Goal: Browse casually

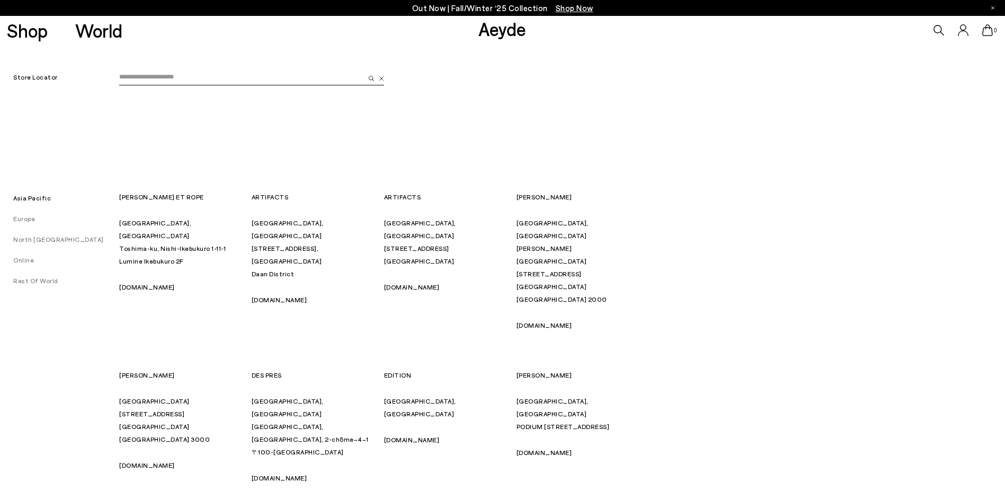
scroll to position [46, 0]
click at [189, 78] on input "email" at bounding box center [241, 77] width 245 height 16
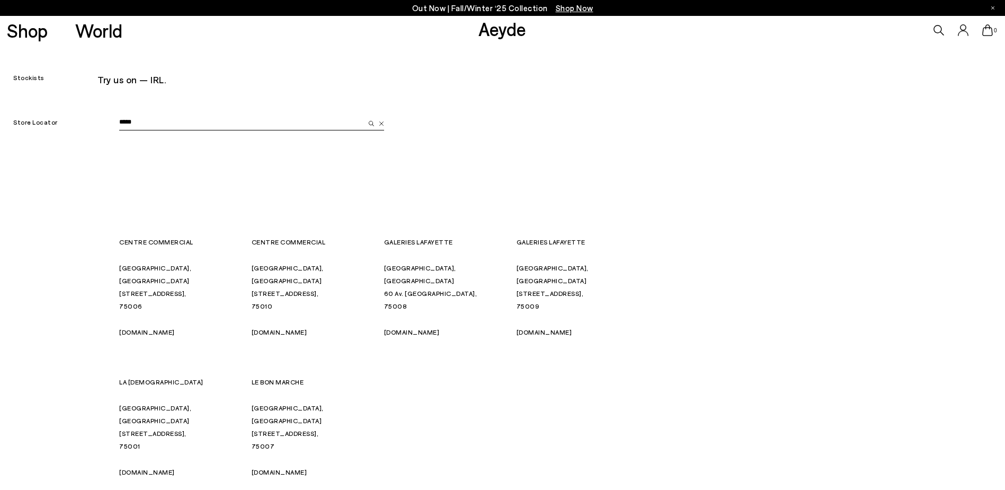
type input "*****"
click at [128, 468] on link "[DOMAIN_NAME]" at bounding box center [147, 471] width 56 height 7
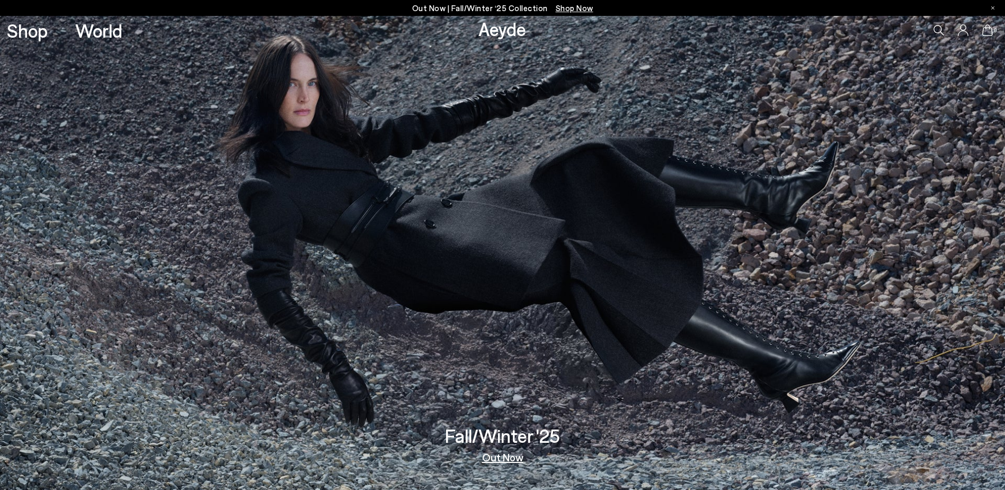
click at [512, 455] on link "Out Now" at bounding box center [502, 457] width 41 height 11
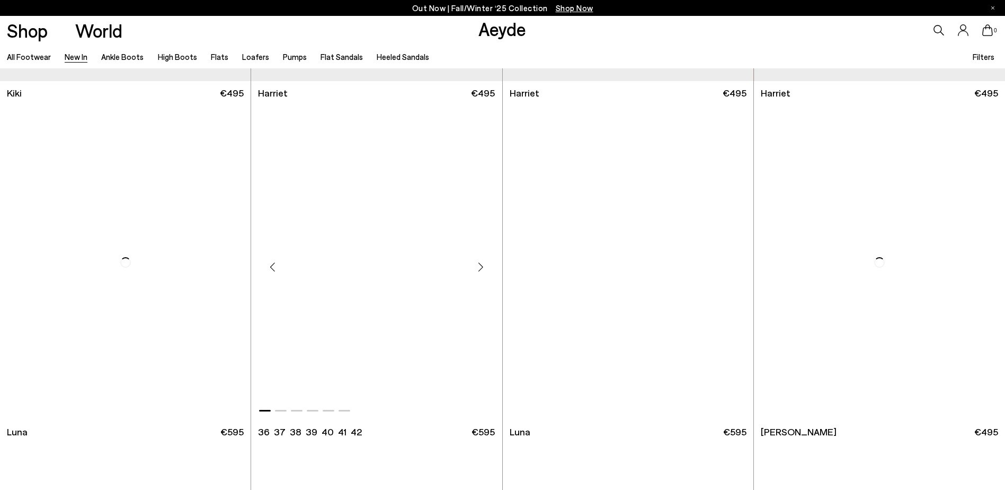
scroll to position [5387, 0]
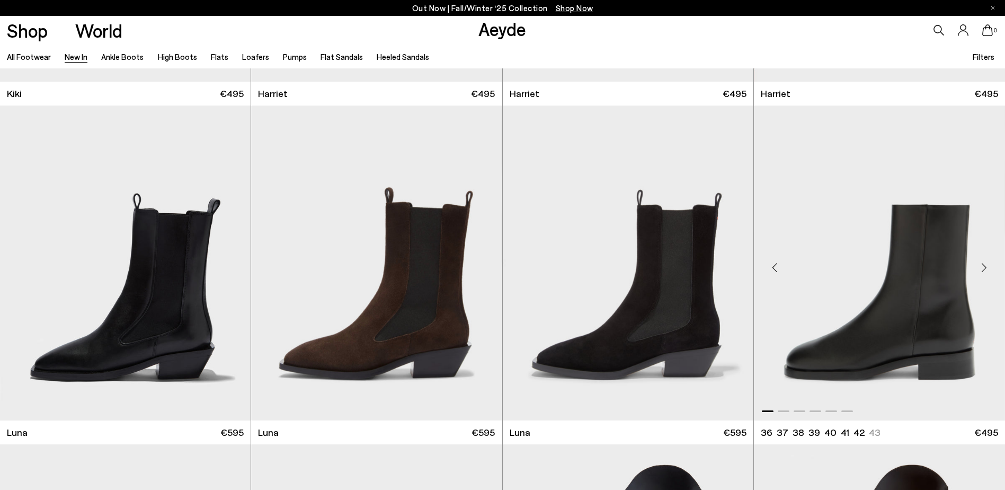
click at [982, 264] on div "Next slide" at bounding box center [984, 267] width 32 height 32
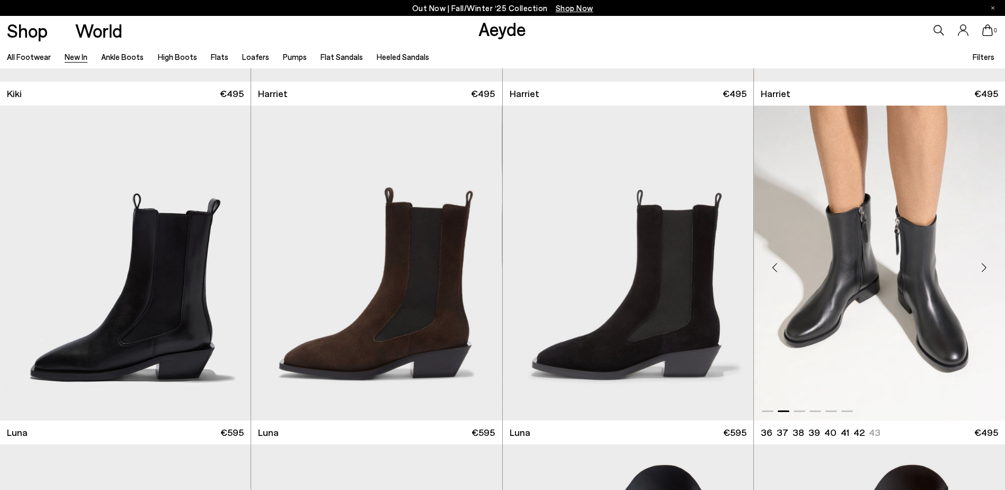
click at [982, 264] on div "Next slide" at bounding box center [984, 267] width 32 height 32
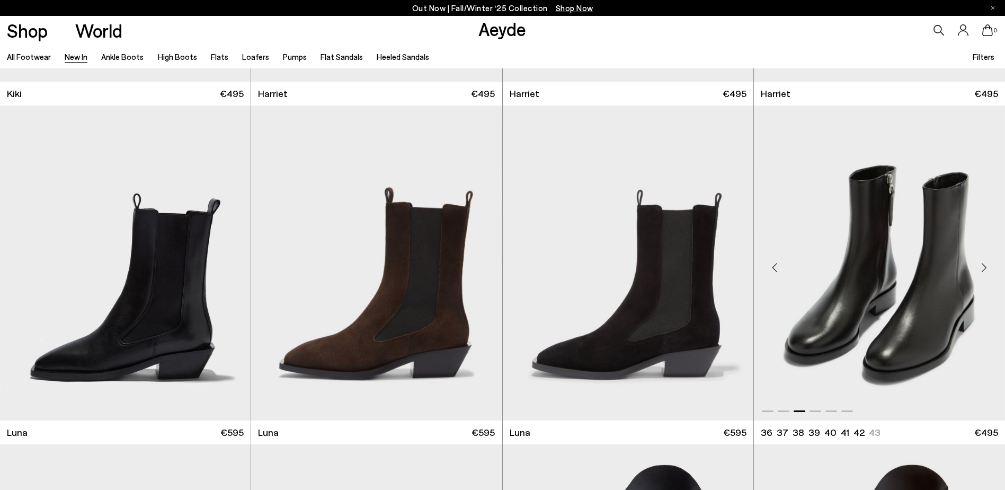
click at [982, 264] on div "Next slide" at bounding box center [984, 267] width 32 height 32
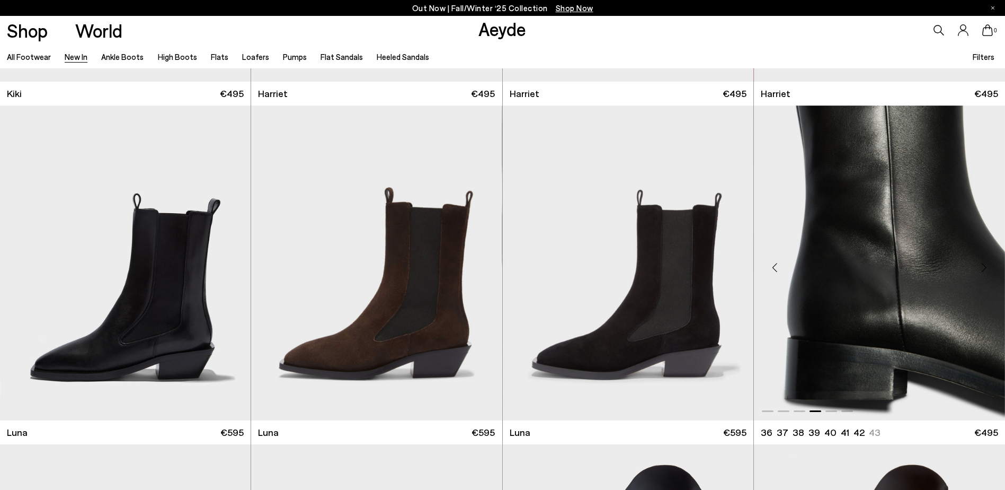
click at [982, 264] on div "Next slide" at bounding box center [984, 267] width 32 height 32
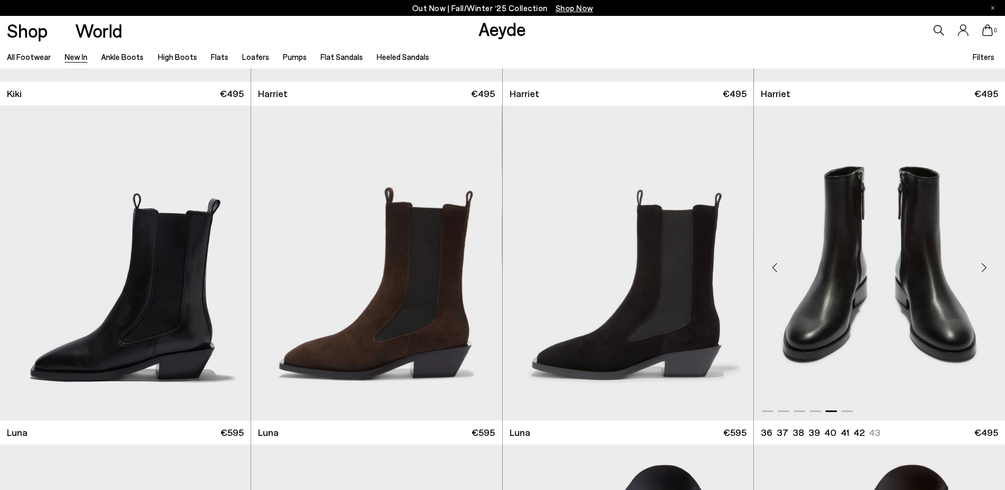
click at [982, 264] on div "Next slide" at bounding box center [984, 267] width 32 height 32
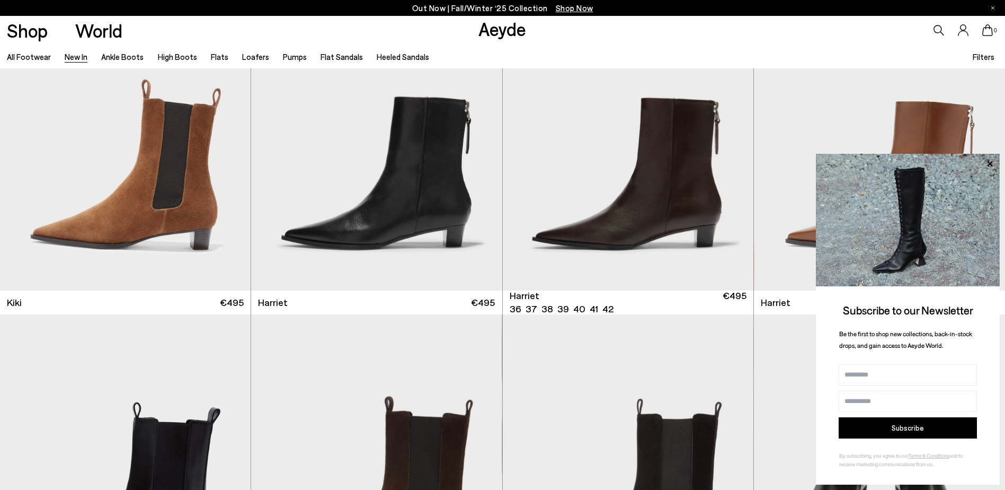
scroll to position [5156, 0]
